Goal: Communication & Community: Answer question/provide support

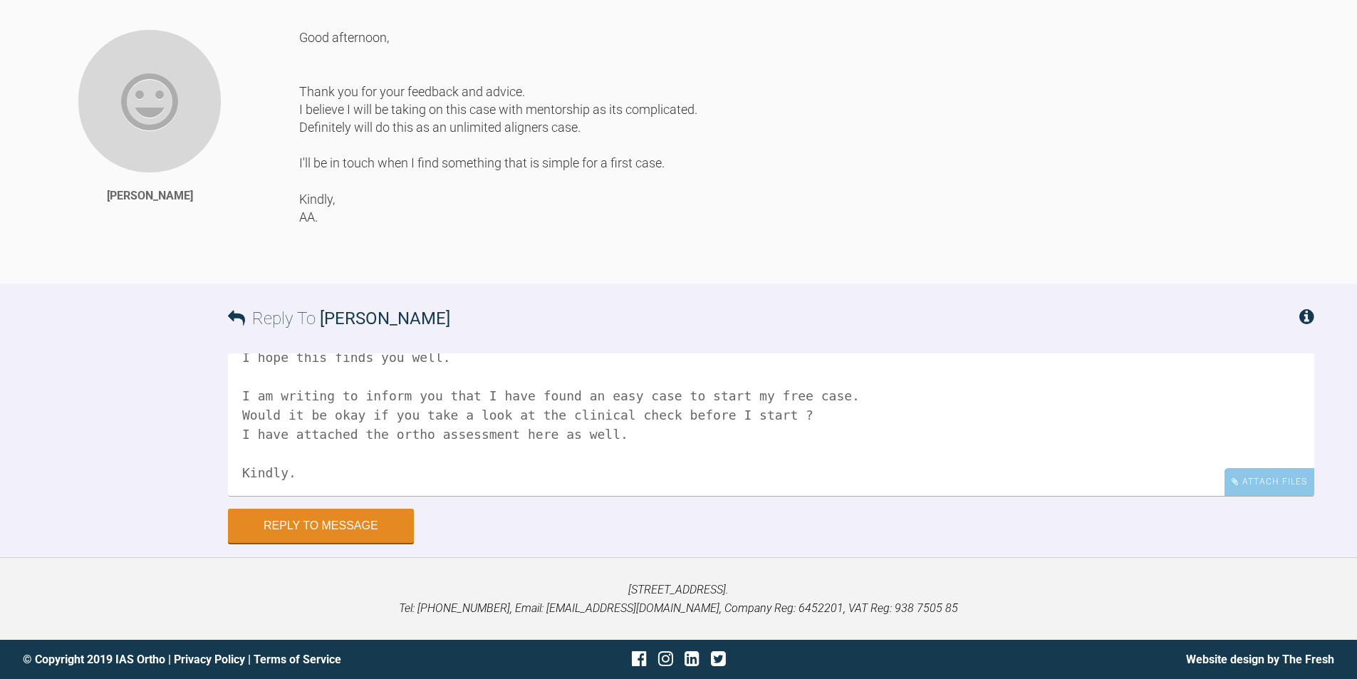
scroll to position [59, 0]
click at [435, 437] on textarea "Good morning, I hope this finds you well. I am writing to inform you that I hav…" at bounding box center [771, 424] width 1086 height 142
click at [363, 496] on textarea "Good morning, I hope this finds you well. I am writing to inform you that I hav…" at bounding box center [771, 424] width 1086 height 142
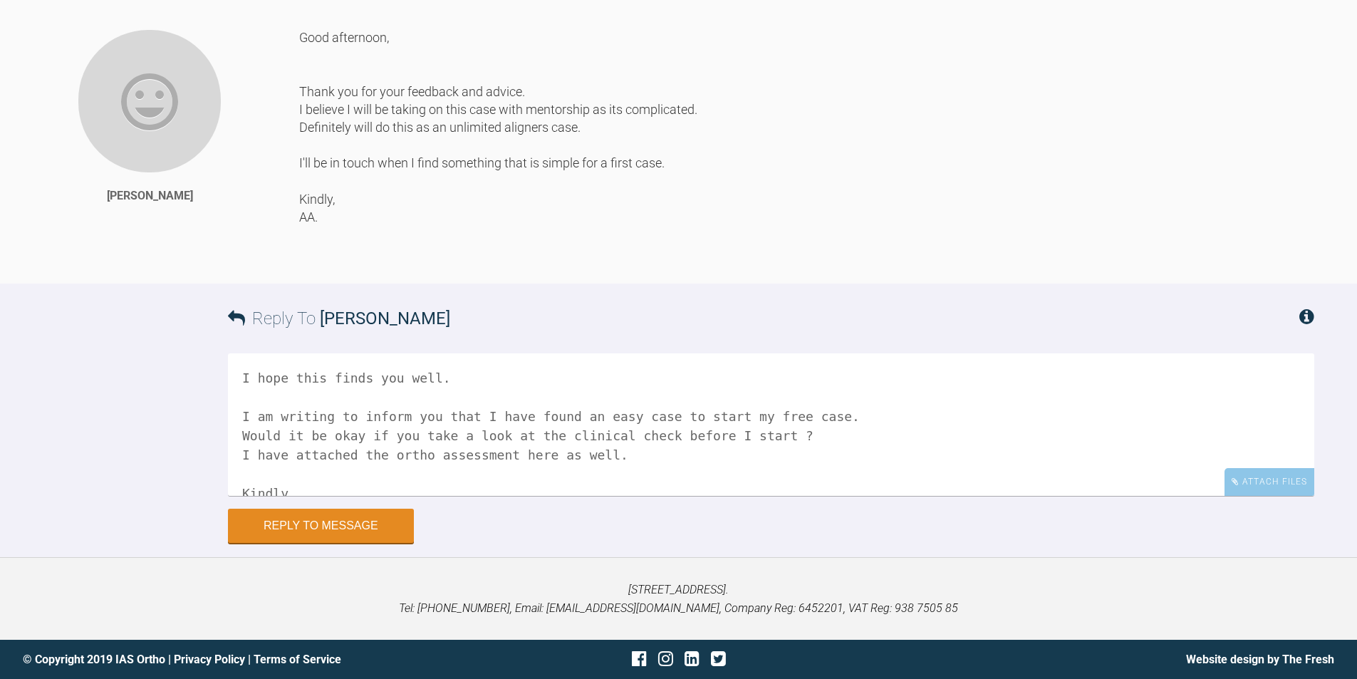
scroll to position [0, 0]
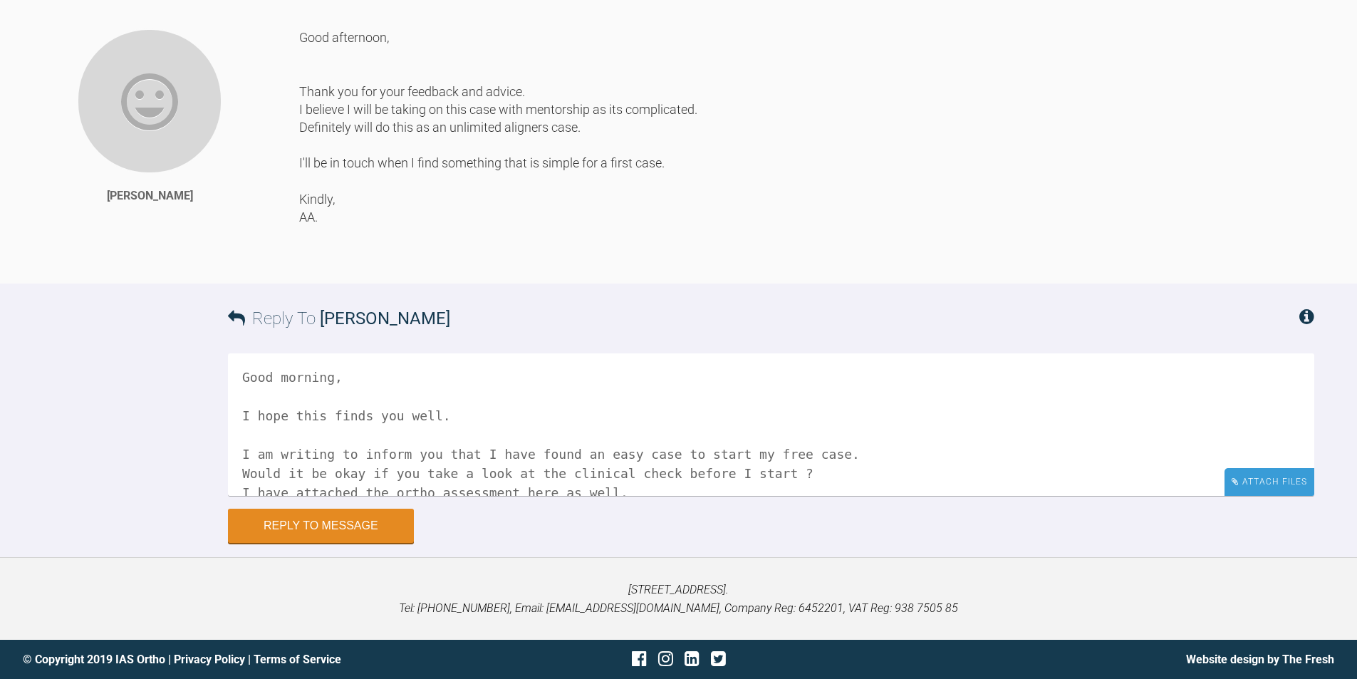
click at [1263, 490] on div "Attach Files" at bounding box center [1269, 482] width 90 height 28
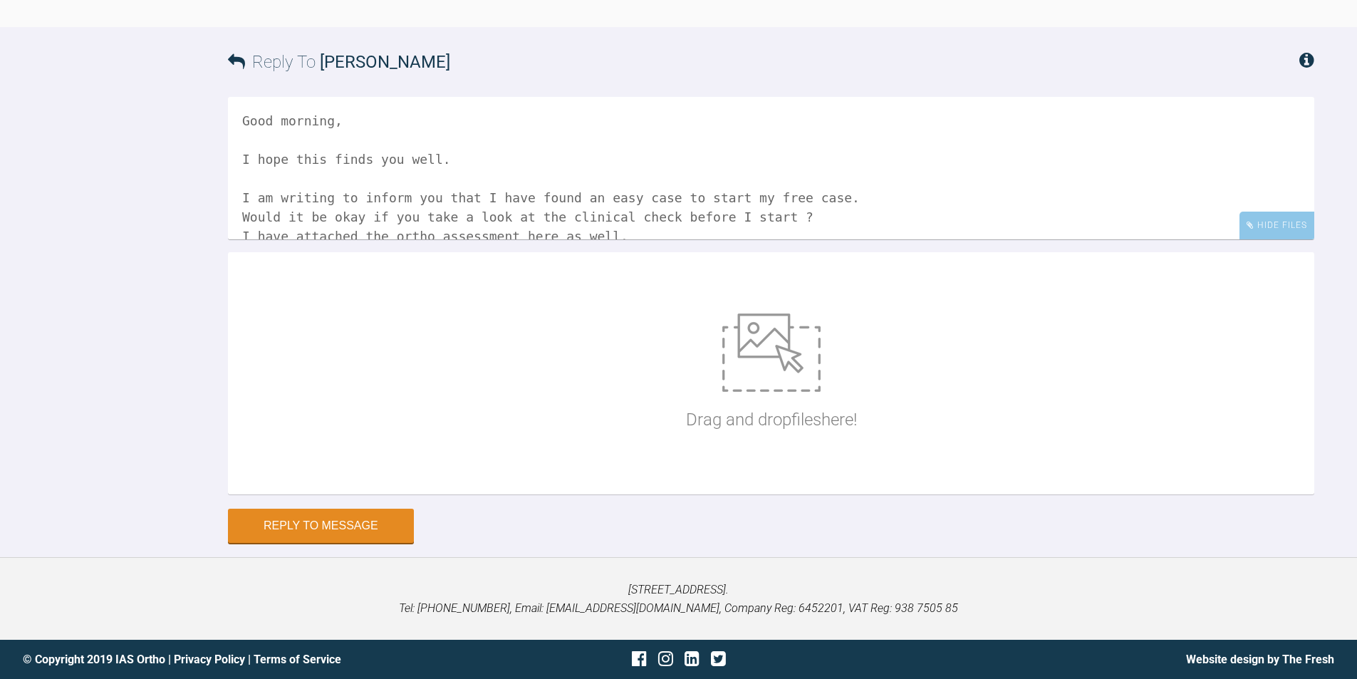
scroll to position [5055, 0]
click at [731, 330] on img at bounding box center [771, 352] width 98 height 78
type input "C:\fakepath\Ortho Assessment Form [PERSON_NAME] minchin.pdf"
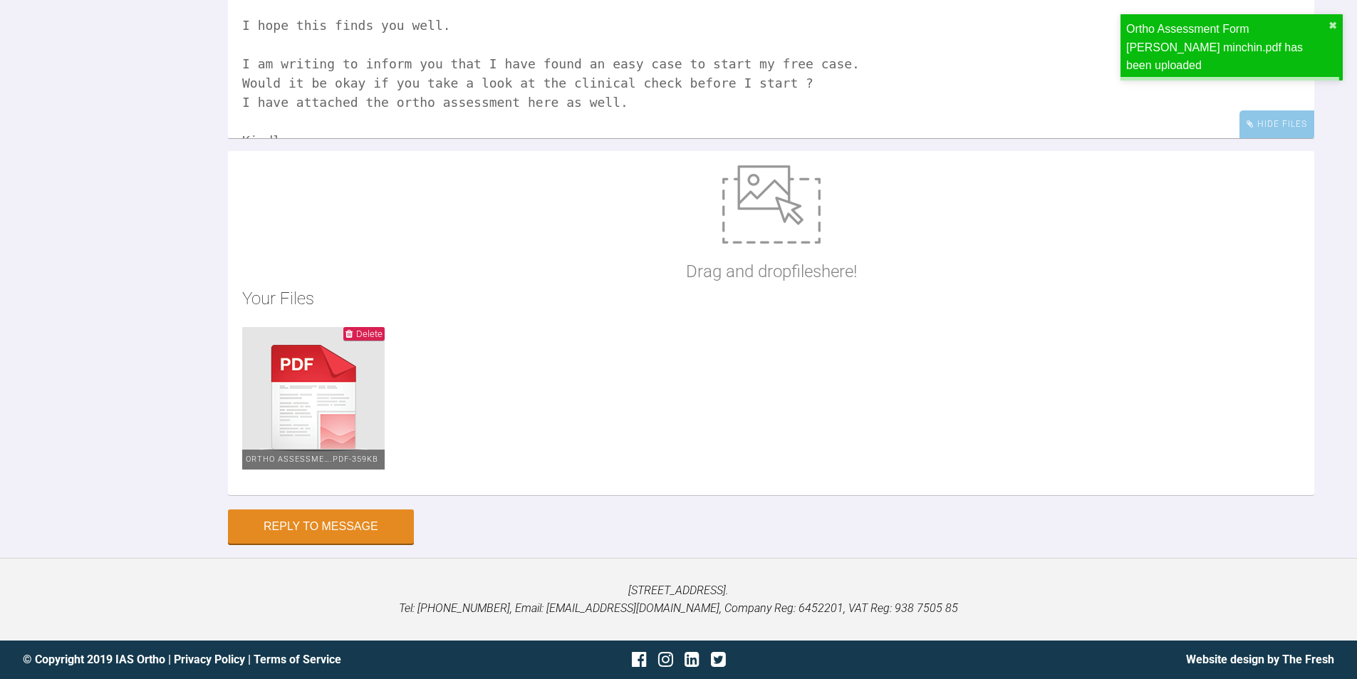
scroll to position [59, 0]
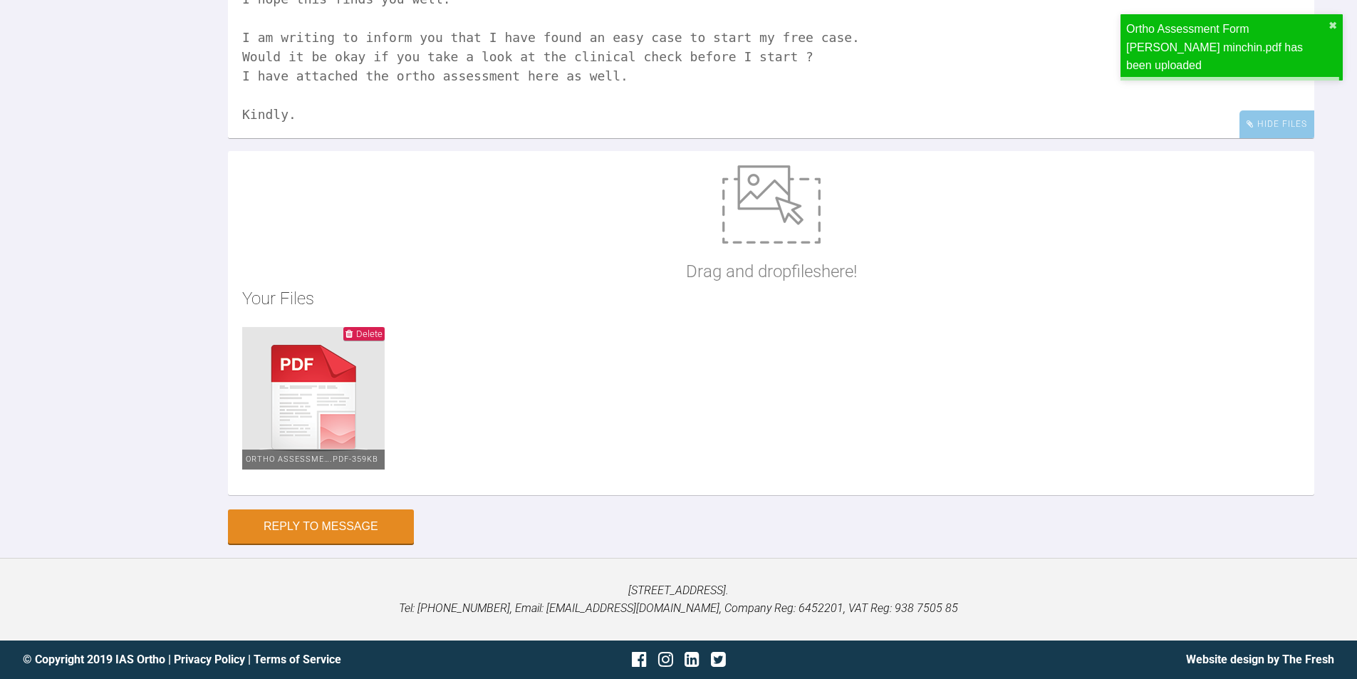
click at [459, 138] on textarea "Good morning, I hope this finds you well. I am writing to inform you that I hav…" at bounding box center [771, 67] width 1086 height 142
click at [680, 138] on textarea "Good morning, I hope this finds you well. I am writing to inform you that I hav…" at bounding box center [771, 67] width 1086 height 142
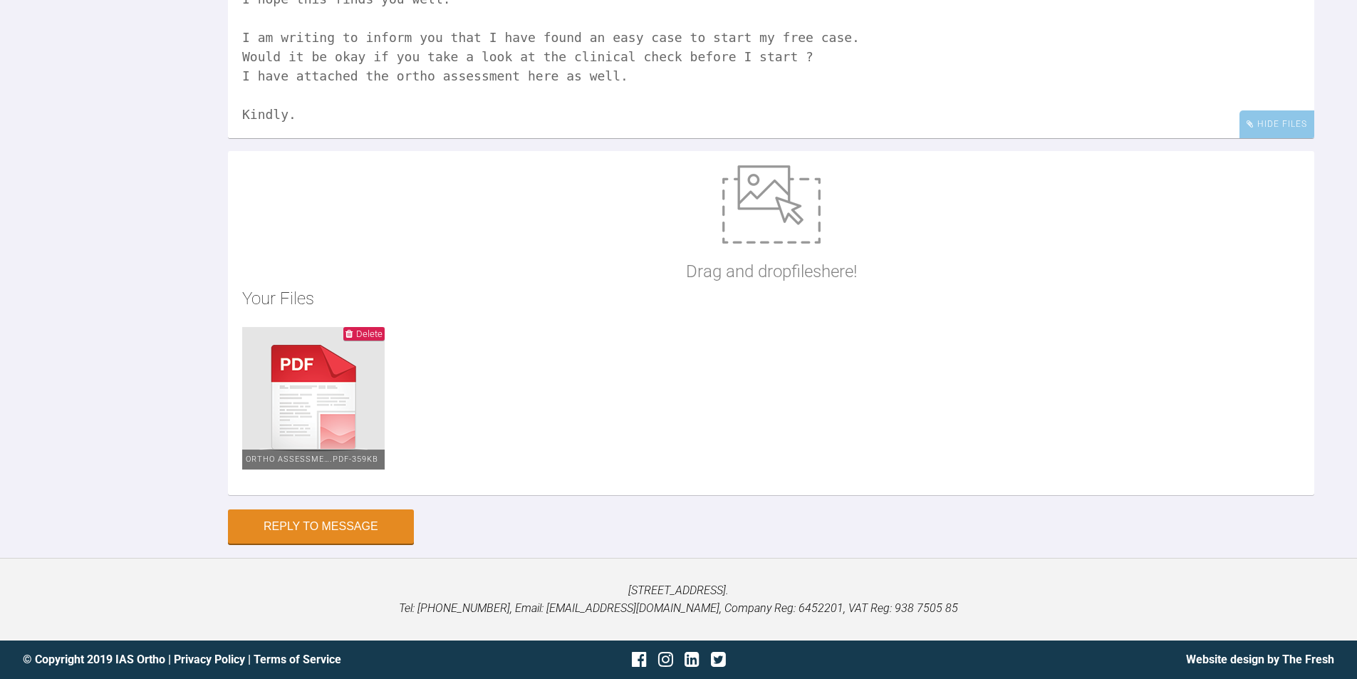
click at [903, 138] on textarea "Good morning, I hope this finds you well. I am writing to inform you that I hav…" at bounding box center [771, 67] width 1086 height 142
click at [707, 138] on textarea "Good morning, I hope this finds you well. I am writing to inform you that I hav…" at bounding box center [771, 67] width 1086 height 142
click at [657, 138] on textarea "Good morning, I hope this finds you well. I am writing to inform you that I hav…" at bounding box center [771, 67] width 1086 height 142
click at [622, 138] on textarea "Good morning, I hope this finds you well. I am writing to inform you that I hav…" at bounding box center [771, 67] width 1086 height 142
click at [627, 138] on textarea "Good morning, I hope this finds you well. I am writing to inform you that I hav…" at bounding box center [771, 67] width 1086 height 142
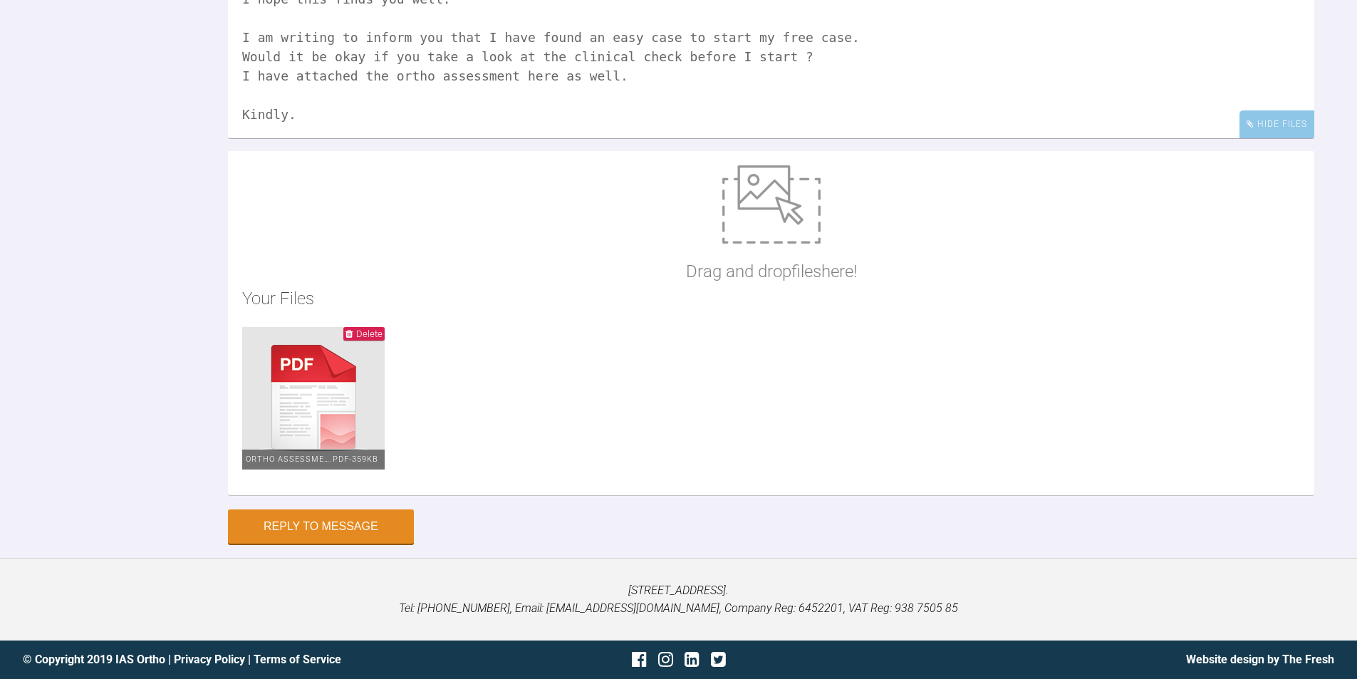
click at [600, 138] on textarea "Good morning, I hope this finds you well. I am writing to inform you that I hav…" at bounding box center [771, 67] width 1086 height 142
click at [1149, 312] on h2 "Your Files" at bounding box center [771, 298] width 1058 height 27
click at [409, 138] on textarea "Good morning, I hope this finds you well. I am writing to inform you that I hav…" at bounding box center [771, 67] width 1086 height 142
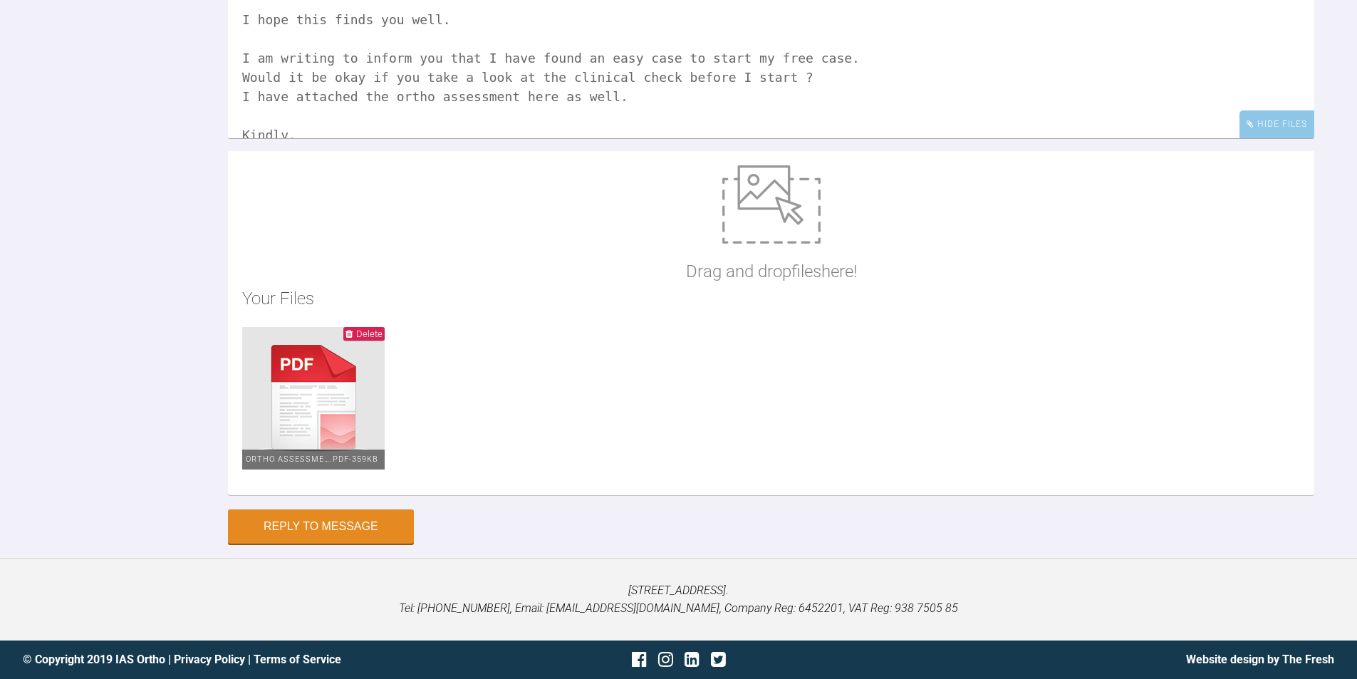
scroll to position [59, 0]
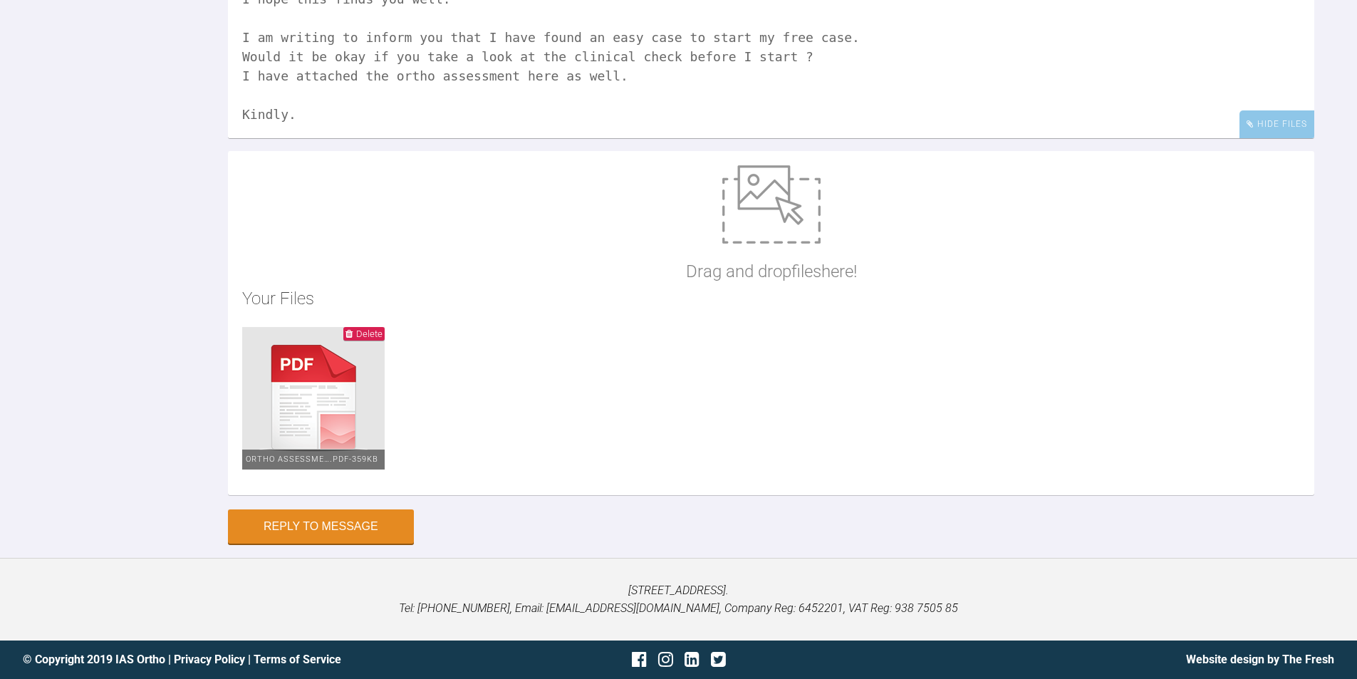
drag, startPoint x: 630, startPoint y: 353, endPoint x: 660, endPoint y: 353, distance: 30.6
click at [632, 138] on textarea "Good morning, I hope this finds you well. I am writing to inform you that I hav…" at bounding box center [771, 67] width 1086 height 142
click at [860, 138] on textarea "Good morning, I hope this finds you well. I am writing to inform you that I hav…" at bounding box center [771, 67] width 1086 height 142
click at [242, 138] on textarea "Good morning, I hope this finds you well. I am writing to inform you that I hav…" at bounding box center [771, 67] width 1086 height 142
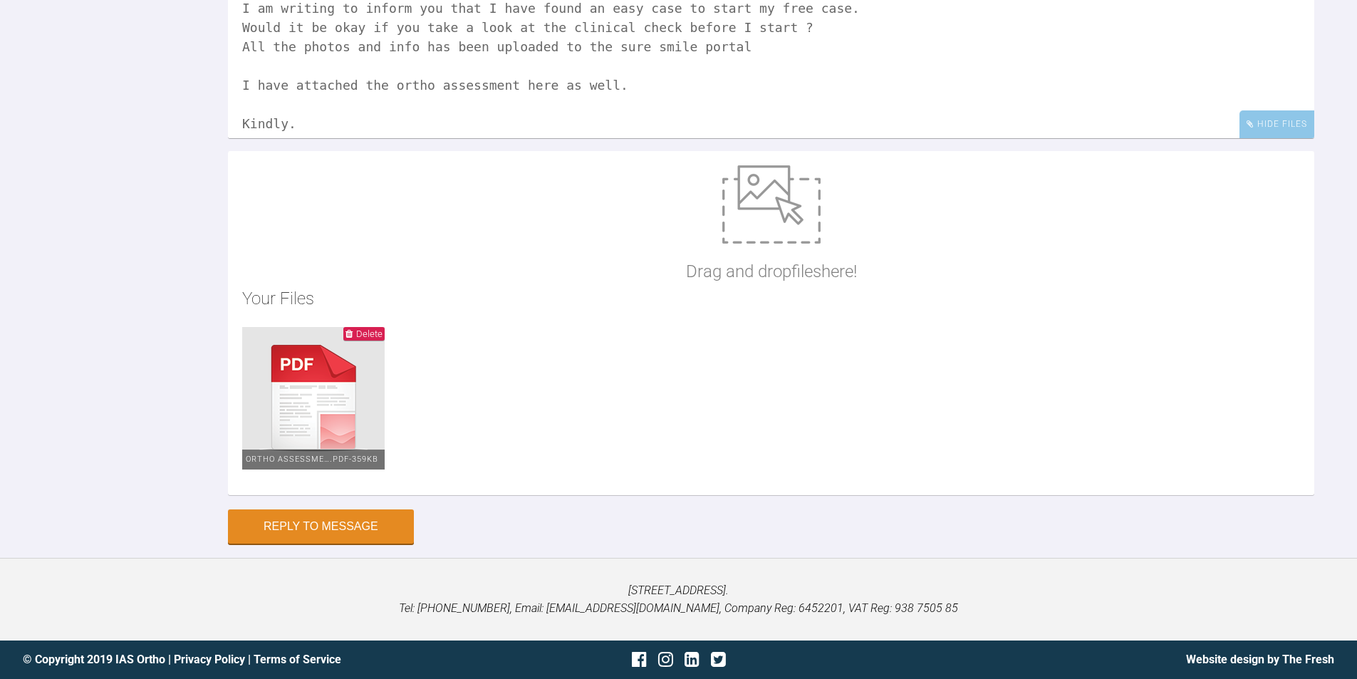
scroll to position [98, 0]
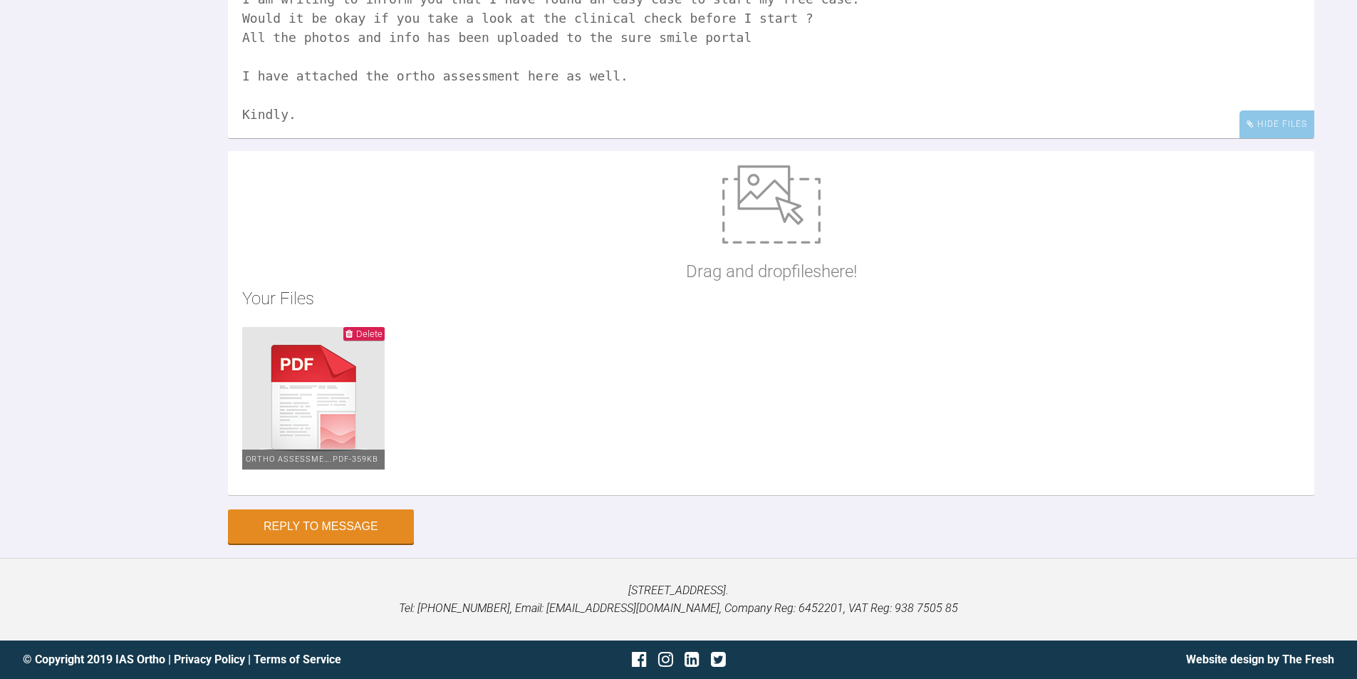
click at [578, 138] on textarea "Good morning, I hope this finds you well. I am writing to inform you that I hav…" at bounding box center [771, 67] width 1086 height 142
type textarea "Good morning, I hope this finds you well. I am writing to inform you that I hav…"
click at [295, 518] on button "Reply to Message" at bounding box center [321, 528] width 186 height 34
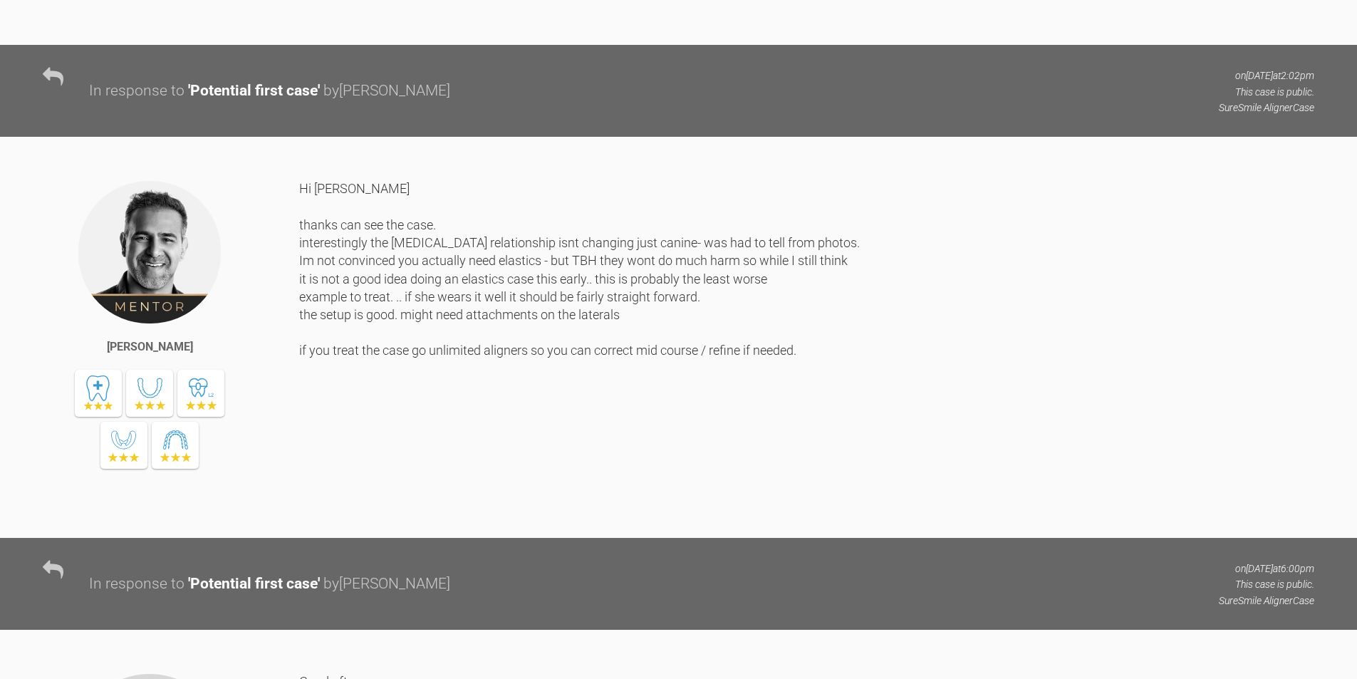
scroll to position [3453, 0]
